Goal: Navigation & Orientation: Find specific page/section

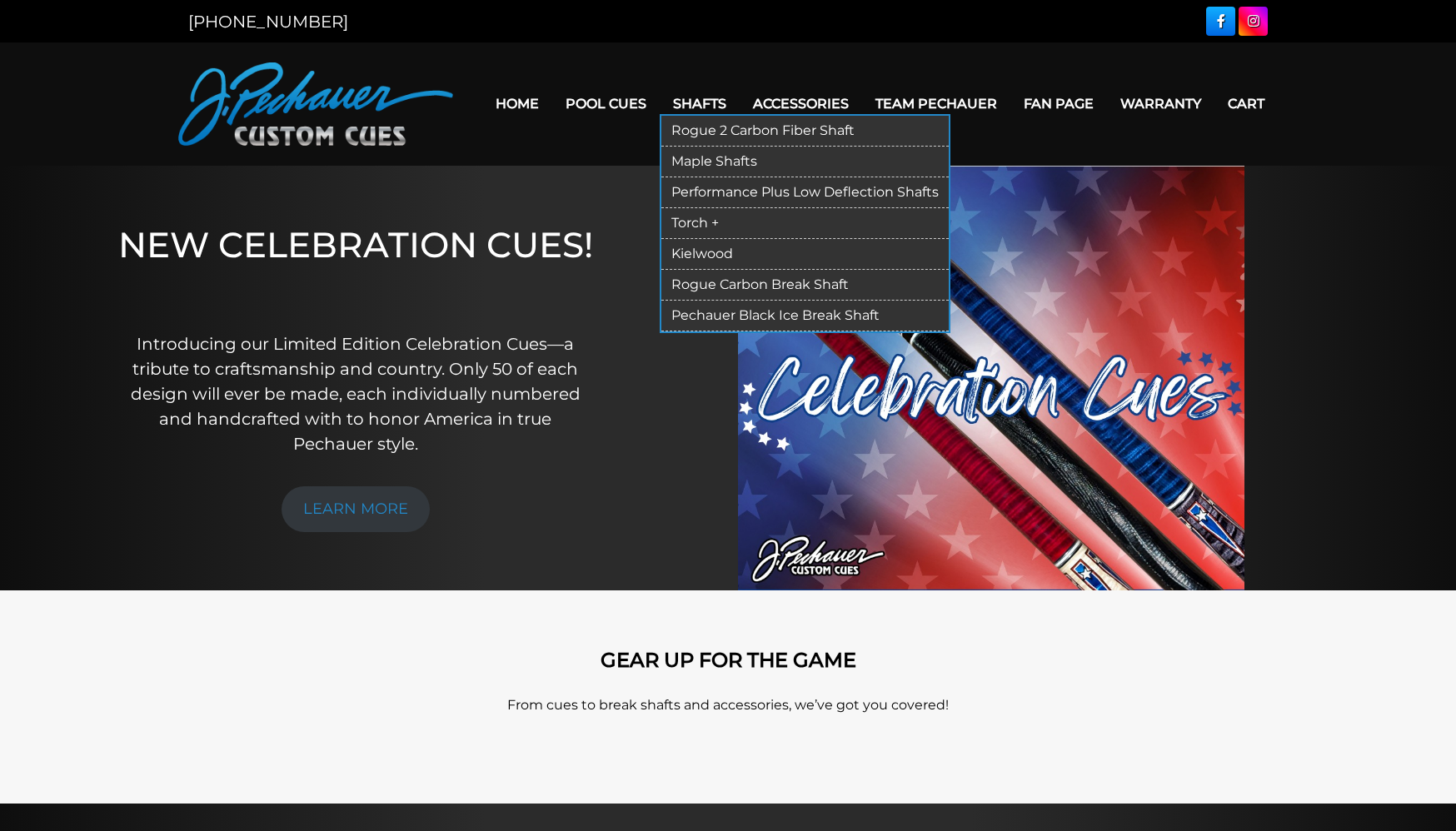
click at [700, 252] on link "Kielwood" at bounding box center [804, 254] width 288 height 31
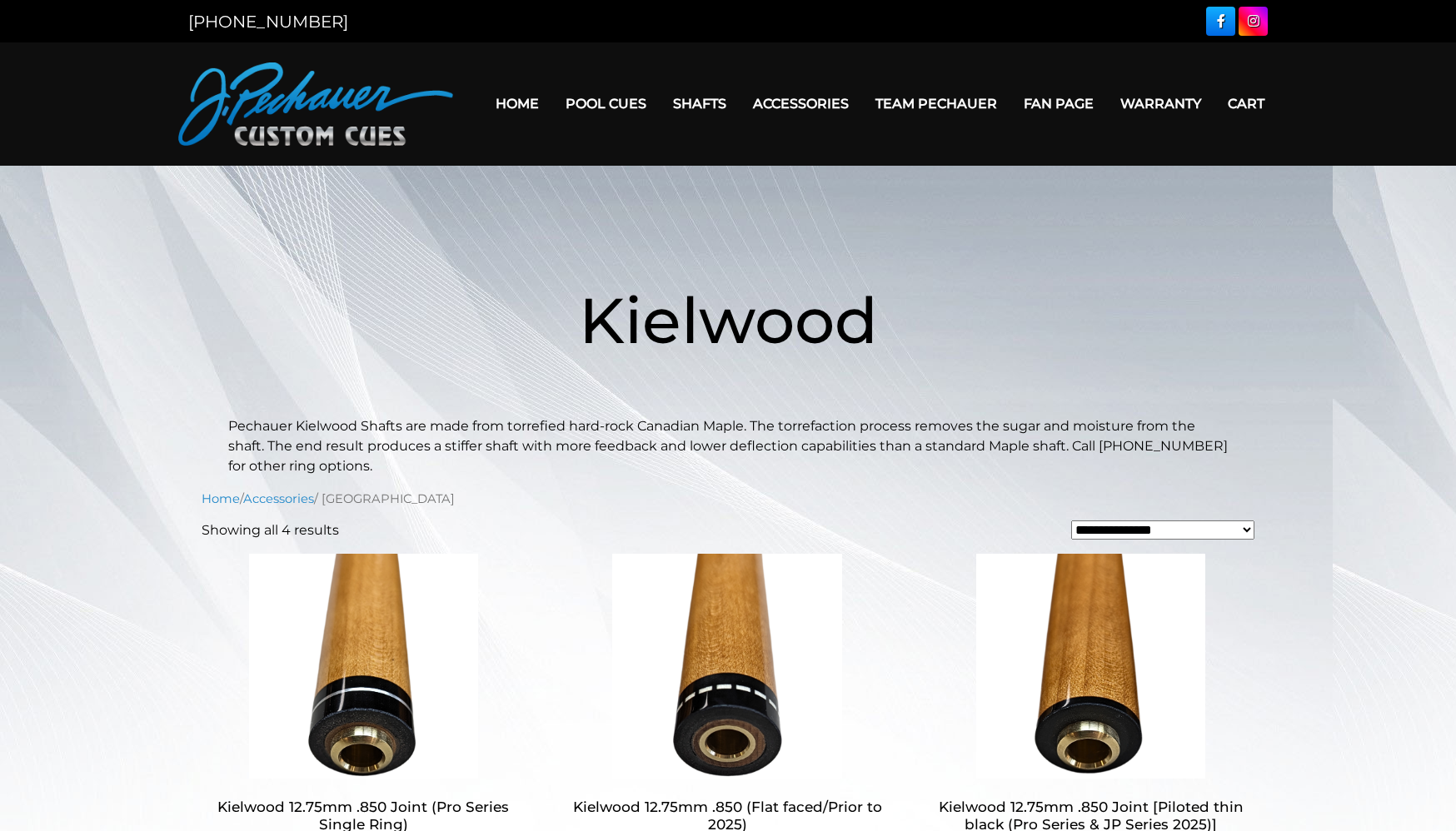
click at [517, 105] on link "Home" at bounding box center [517, 103] width 70 height 43
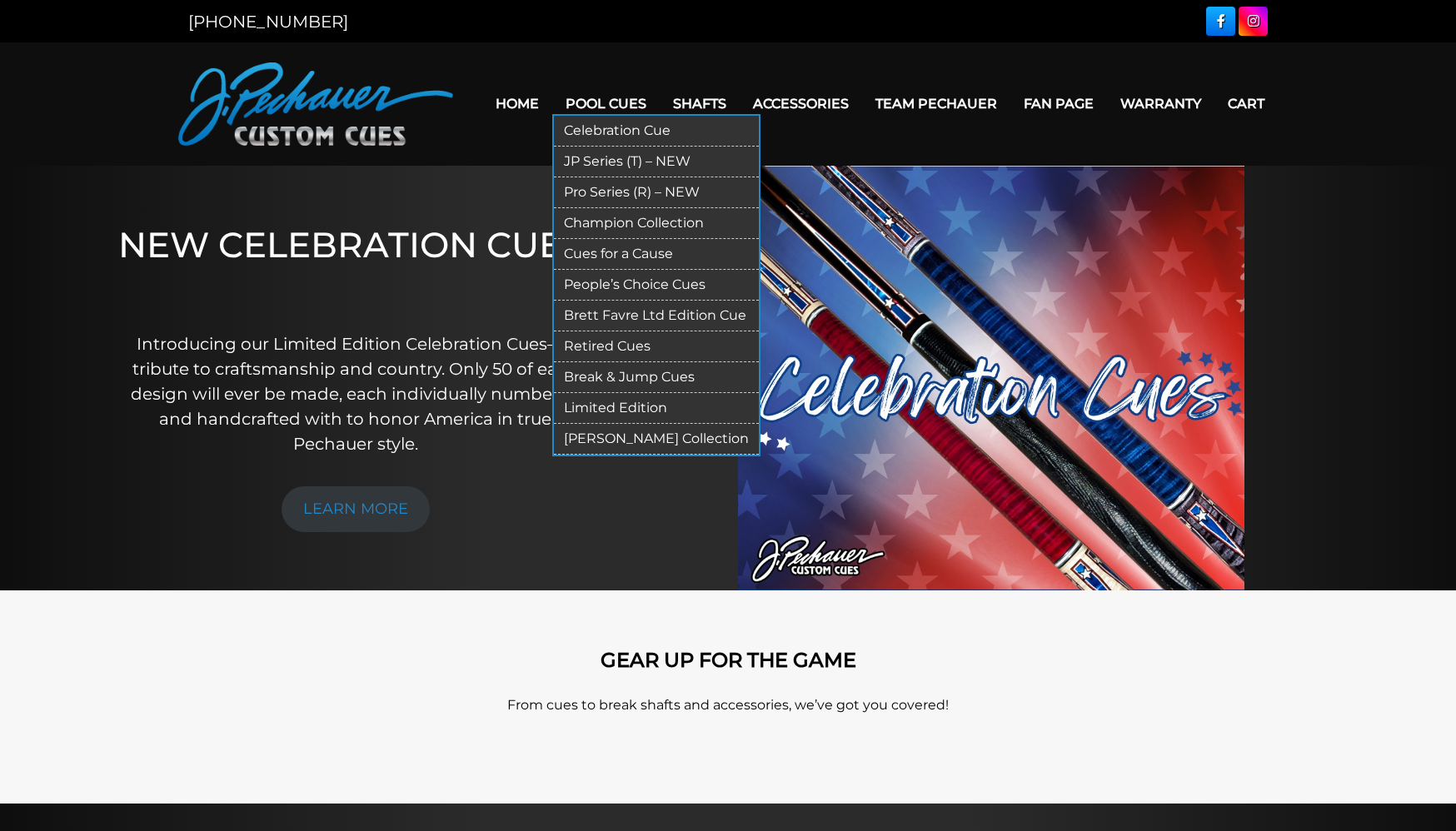
click at [620, 377] on link "Break & Jump Cues" at bounding box center [656, 377] width 205 height 31
